Goal: Find specific page/section: Find specific page/section

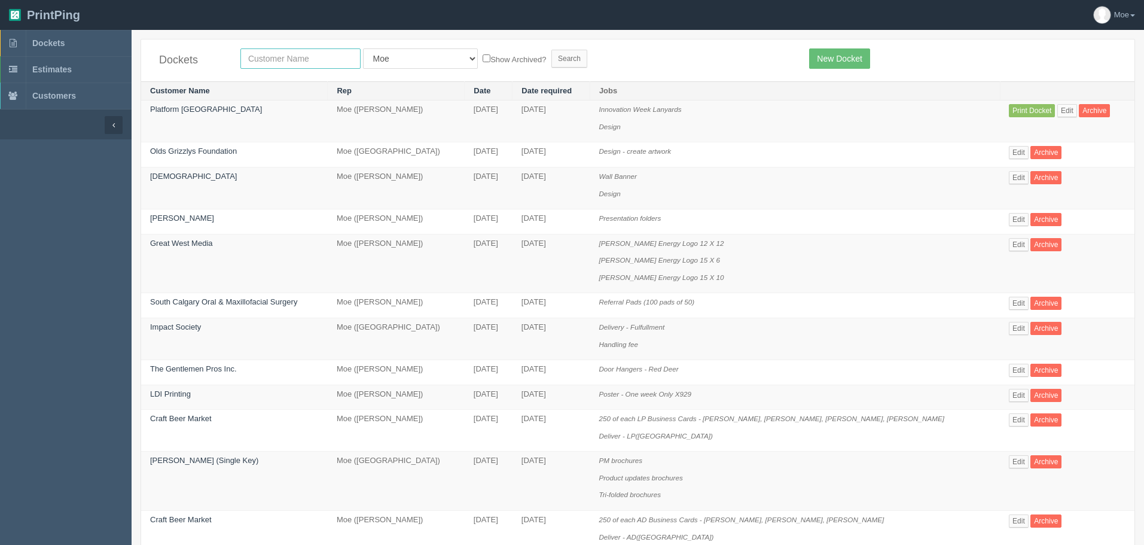
drag, startPoint x: 290, startPoint y: 62, endPoint x: 281, endPoint y: 32, distance: 31.2
click at [290, 55] on input "text" at bounding box center [300, 58] width 120 height 20
type input "nissan"
click at [551, 54] on input "Search" at bounding box center [569, 59] width 36 height 18
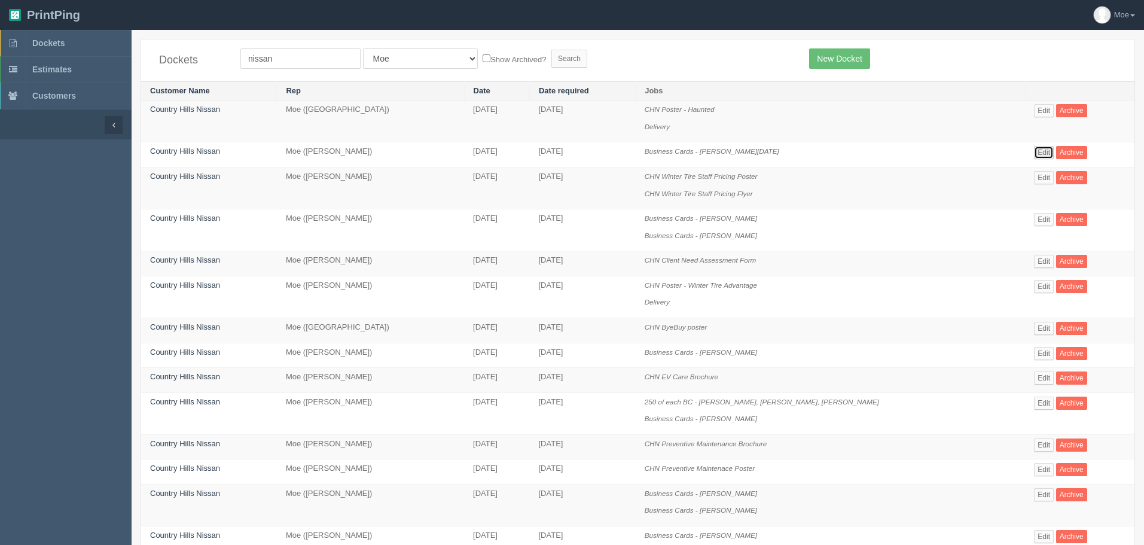
click at [1035, 149] on link "Edit" at bounding box center [1044, 152] width 20 height 13
click at [1034, 351] on link "Edit" at bounding box center [1044, 353] width 20 height 13
